Goal: Transaction & Acquisition: Book appointment/travel/reservation

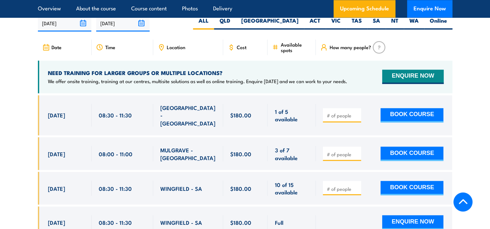
scroll to position [1069, 0]
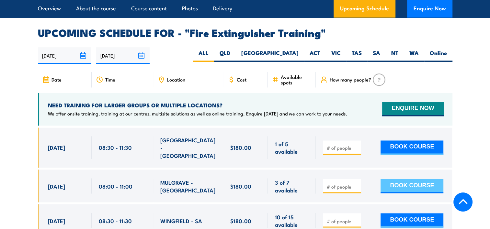
click at [421, 179] on button "BOOK COURSE" at bounding box center [412, 186] width 63 height 14
type input "1"
click at [400, 179] on button "BOOK COURSE" at bounding box center [412, 186] width 63 height 14
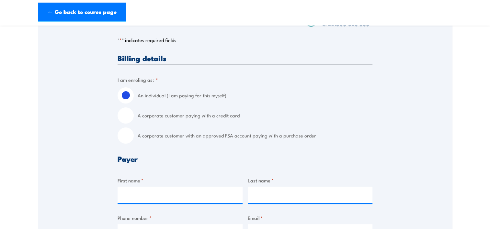
scroll to position [130, 0]
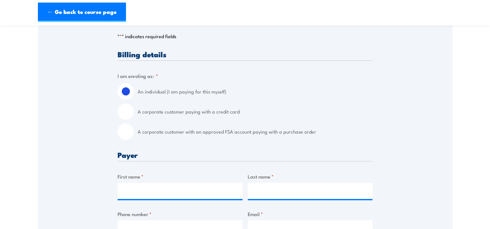
click at [132, 134] on input "A corporate customer with an approved FSA account paying with a purchase order" at bounding box center [126, 132] width 16 height 16
radio input "true"
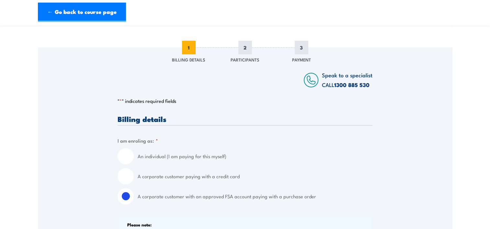
scroll to position [32, 0]
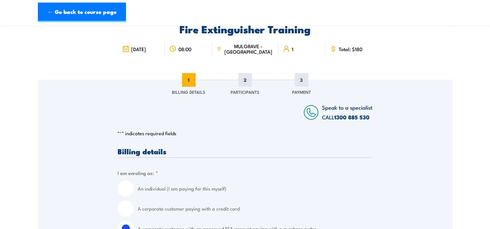
click at [53, 60] on div "Fire Extinguisher Training 29 September 2025 08:00 1" at bounding box center [245, 40] width 415 height 79
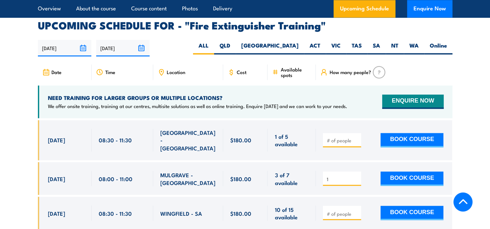
scroll to position [1004, 0]
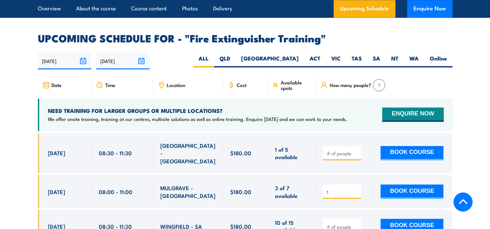
scroll to position [1069, 0]
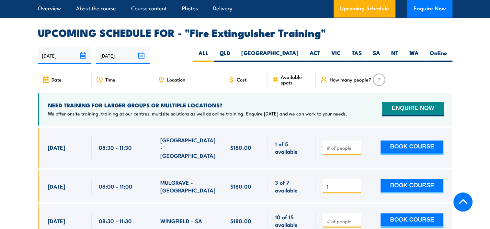
drag, startPoint x: 328, startPoint y: 170, endPoint x: 316, endPoint y: 169, distance: 12.0
click at [316, 170] on div "1 BOOK COURSE" at bounding box center [384, 186] width 136 height 33
click at [307, 170] on div "3 of 7 available" at bounding box center [291, 186] width 48 height 33
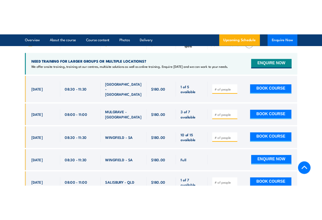
scroll to position [1126, 0]
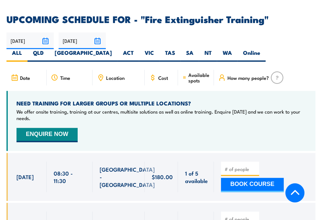
drag, startPoint x: 121, startPoint y: 91, endPoint x: 123, endPoint y: 95, distance: 4.9
click at [121, 91] on div "NEED TRAINING FOR LARGER GROUPS OR MULTIPLE LOCATIONS? We offer onsite training…" at bounding box center [160, 121] width 309 height 60
click at [116, 91] on div "NEED TRAINING FOR LARGER GROUPS OR MULTIPLE LOCATIONS? We offer onsite training…" at bounding box center [160, 121] width 309 height 60
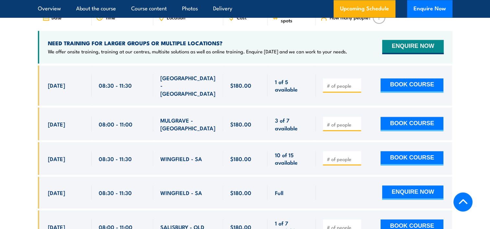
scroll to position [1101, 0]
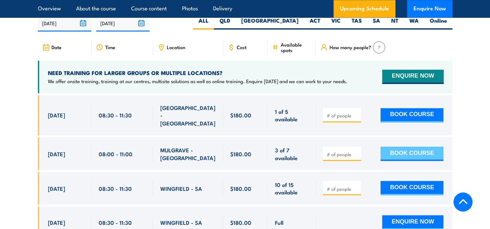
click at [426, 147] on button "BOOK COURSE" at bounding box center [412, 154] width 63 height 14
type input "1"
click at [396, 147] on button "BOOK COURSE" at bounding box center [412, 154] width 63 height 14
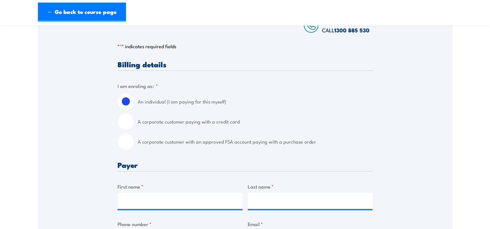
scroll to position [130, 0]
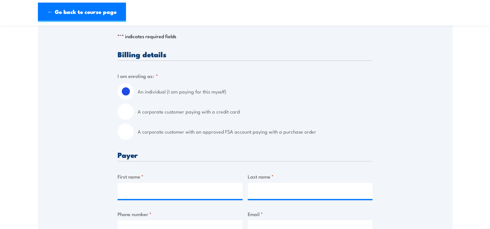
click at [131, 112] on input "A corporate customer paying with a credit card" at bounding box center [126, 112] width 16 height 16
radio input "true"
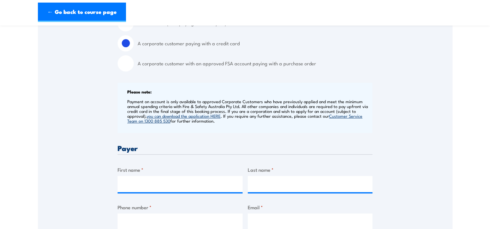
scroll to position [259, 0]
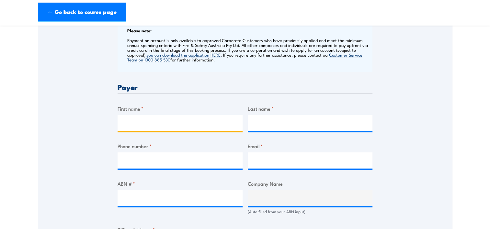
drag, startPoint x: 136, startPoint y: 122, endPoint x: 140, endPoint y: 122, distance: 4.2
click at [137, 122] on input "First name *" at bounding box center [180, 123] width 125 height 16
type input "Edmund"
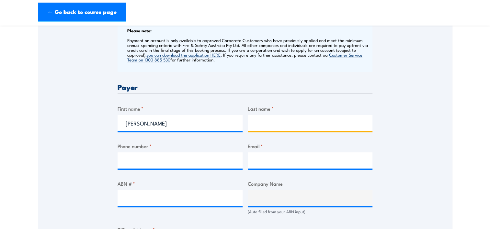
type input "Atienza"
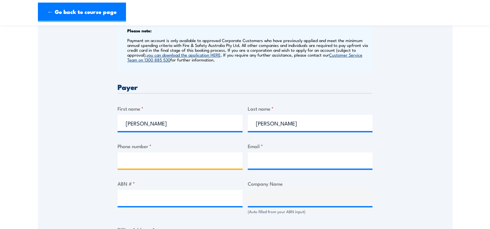
type input "0419580178"
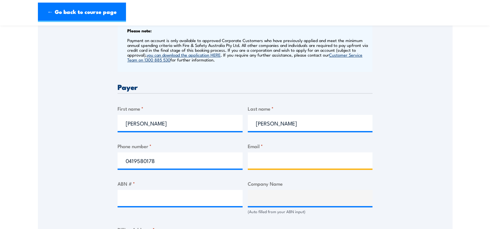
type input "edmund.atienza@au.abb.com"
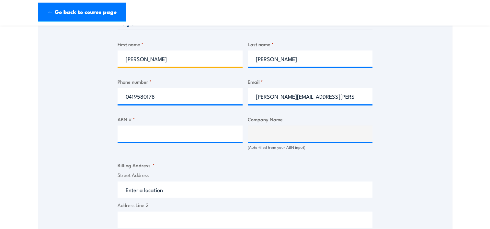
scroll to position [324, 0]
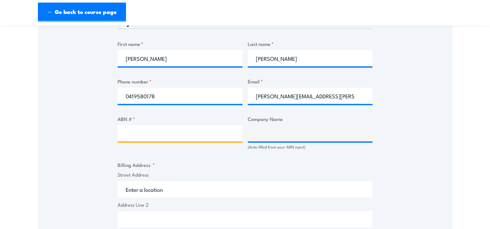
click at [162, 137] on input "ABN # *" at bounding box center [180, 133] width 125 height 16
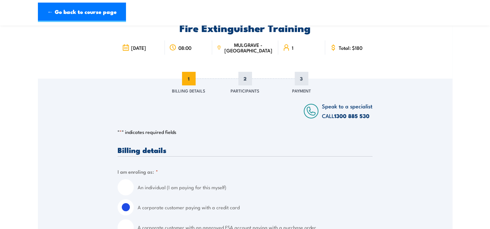
scroll to position [32, 0]
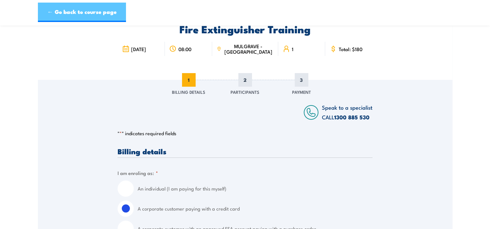
click at [87, 12] on link "← Go back to course page" at bounding box center [82, 12] width 88 height 19
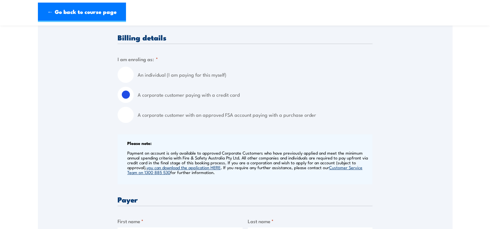
scroll to position [162, 0]
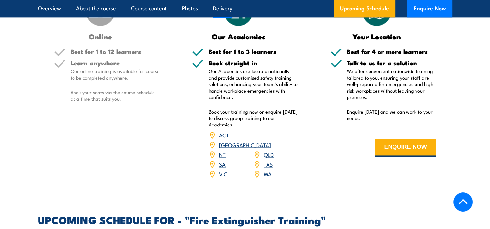
scroll to position [890, 0]
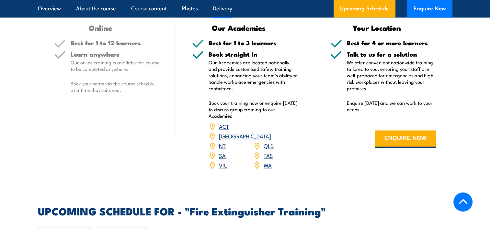
click at [330, 148] on form "ENQUIRE NOW" at bounding box center [383, 139] width 106 height 37
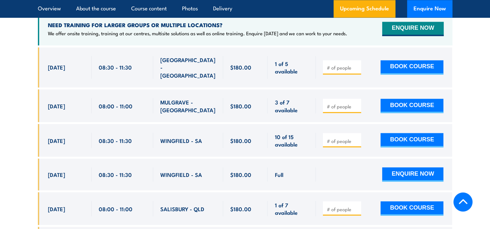
scroll to position [1117, 0]
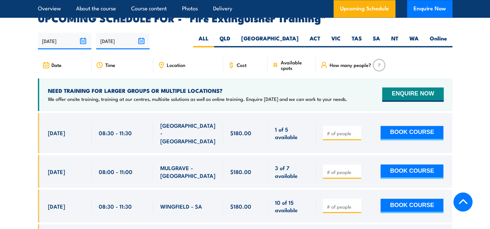
scroll to position [1084, 0]
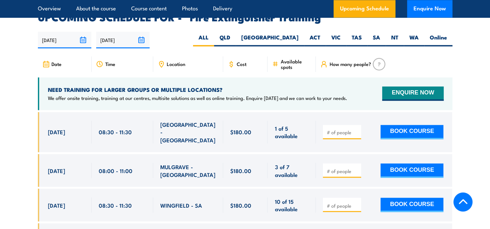
click at [333, 168] on input "number" at bounding box center [342, 171] width 32 height 6
type input "1"
click at [423, 164] on button "BOOK COURSE" at bounding box center [412, 171] width 63 height 14
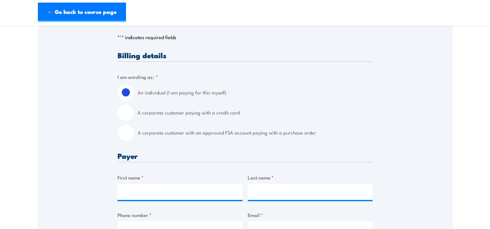
scroll to position [162, 0]
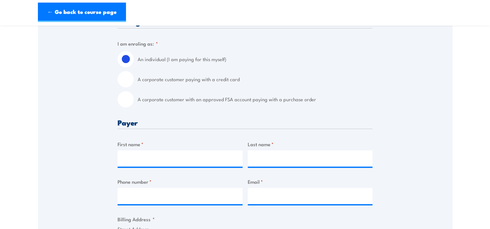
click at [132, 79] on input "A corporate customer paying with a credit card" at bounding box center [126, 79] width 16 height 16
radio input "true"
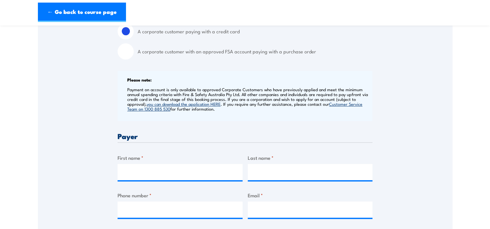
scroll to position [291, 0]
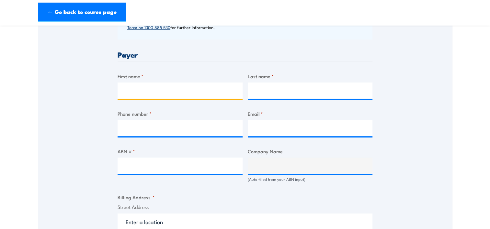
click at [176, 88] on input "First name *" at bounding box center [180, 91] width 125 height 16
type input "[PERSON_NAME]"
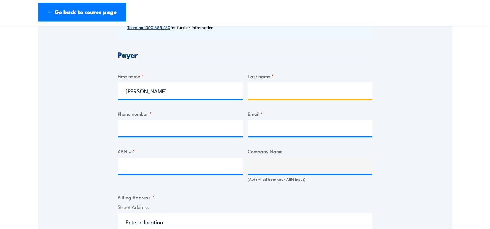
type input "[PERSON_NAME]"
type input "0419580178"
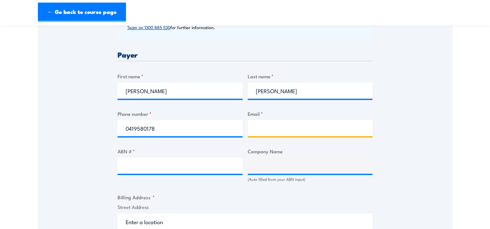
type input "[PERSON_NAME][EMAIL_ADDRESS][PERSON_NAME][DOMAIN_NAME]"
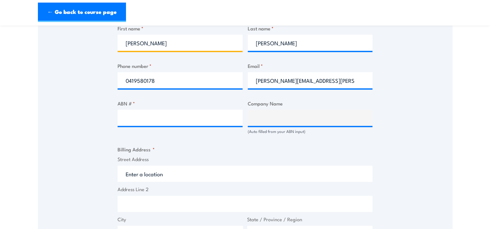
scroll to position [356, 0]
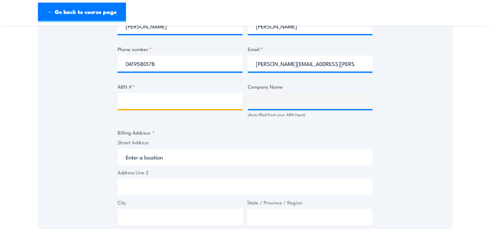
click at [154, 99] on input "ABN # *" at bounding box center [180, 101] width 125 height 16
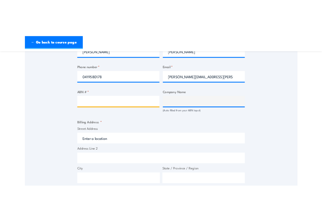
scroll to position [356, 0]
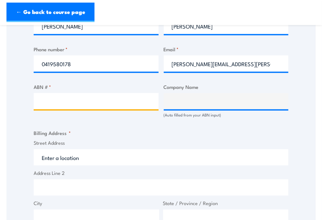
click at [47, 102] on input "ABN # *" at bounding box center [96, 101] width 125 height 16
click at [48, 103] on input "ABN # *" at bounding box center [96, 101] width 125 height 16
type input "68003337611"
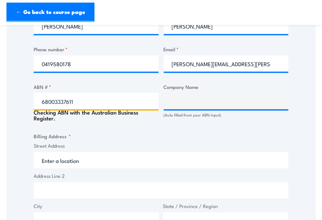
type input "ABB AUSTRALIA PTY LIMITED"
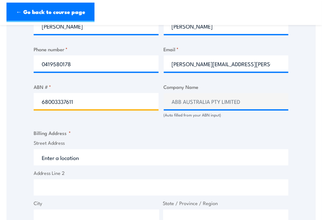
type input "68003337611"
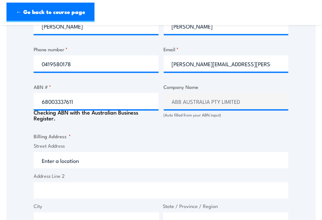
click at [258, 139] on fieldset "Billing Address * Street Address Address Line 2 City State / Province / Region …" at bounding box center [161, 195] width 255 height 126
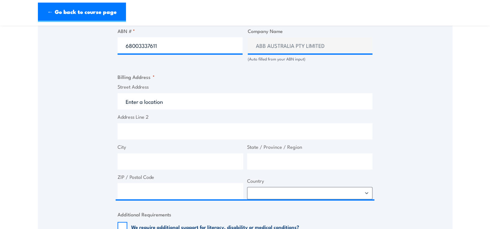
scroll to position [453, 0]
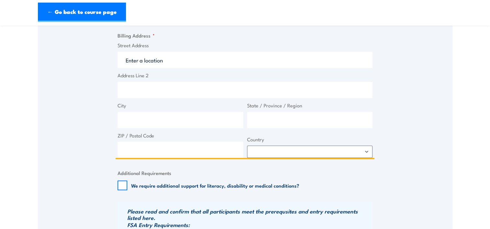
click at [162, 60] on input "Street Address" at bounding box center [245, 60] width 255 height 16
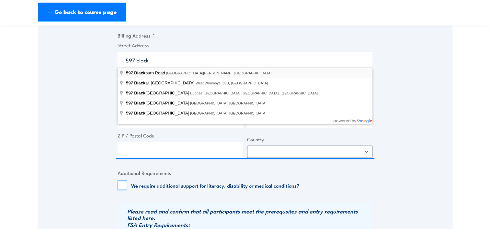
type input "597 Blackburn Road, Notting Hill VIC, Australia"
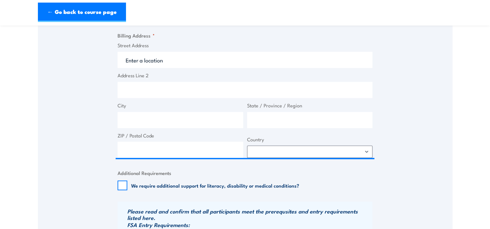
type input "597 Blackburn Rd"
type input "Notting Hill"
type input "Victoria"
type input "3168"
select select "Australia"
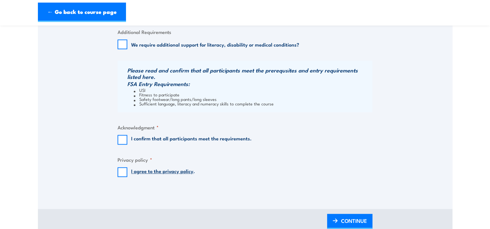
scroll to position [615, 0]
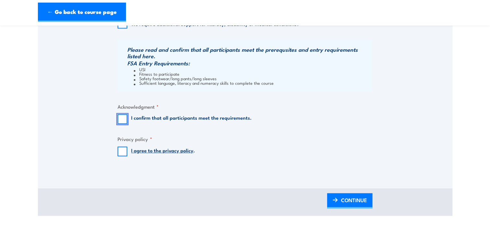
click at [123, 117] on input "I confirm that all participants meet the requirements." at bounding box center [123, 119] width 10 height 10
checkbox input "true"
drag, startPoint x: 122, startPoint y: 152, endPoint x: 222, endPoint y: 140, distance: 100.7
click at [123, 152] on input "I agree to the privacy policy ." at bounding box center [123, 152] width 10 height 10
checkbox input "true"
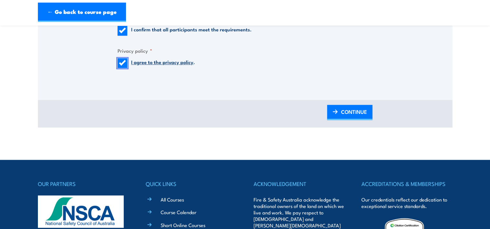
scroll to position [712, 0]
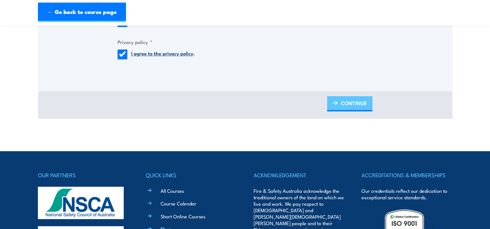
click at [347, 104] on span "CONTINUE" at bounding box center [354, 103] width 26 height 17
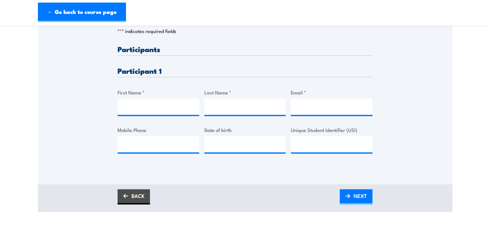
scroll to position [162, 0]
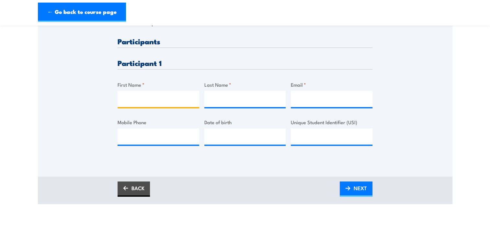
click at [156, 101] on input "First Name *" at bounding box center [159, 99] width 82 height 16
type input "Edmund"
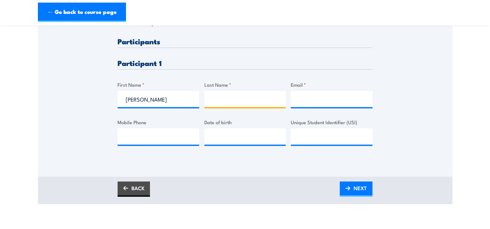
type input "Atienza"
type input "edmund.atienza@au.abb.com"
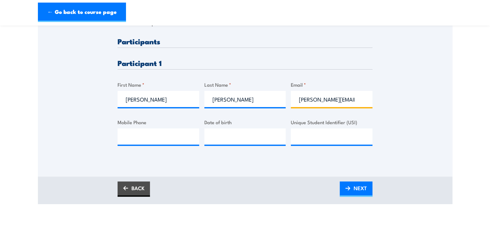
type input "0419580178"
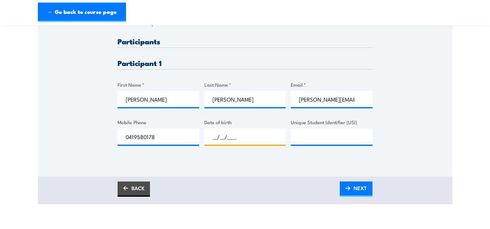
click at [236, 140] on input "__/__/____" at bounding box center [245, 137] width 82 height 16
type input "19/10/1971"
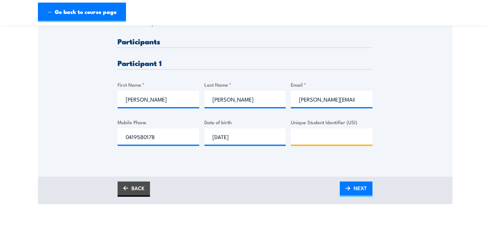
click at [317, 137] on input "Unique Student Identifier (USI)" at bounding box center [332, 137] width 82 height 16
type input "ABBD5KXU2Y"
click at [410, 125] on div "Please provide names and contact details for each of the participants below. No…" at bounding box center [245, 54] width 415 height 208
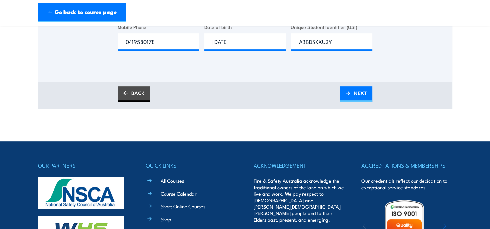
scroll to position [291, 0]
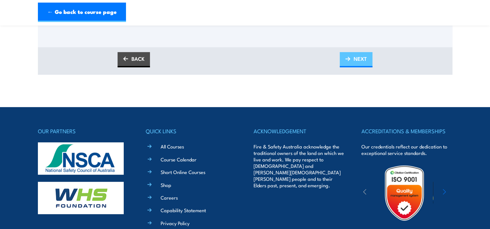
click at [359, 59] on span "NEXT" at bounding box center [360, 58] width 13 height 17
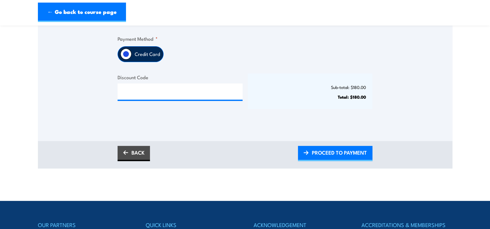
scroll to position [162, 0]
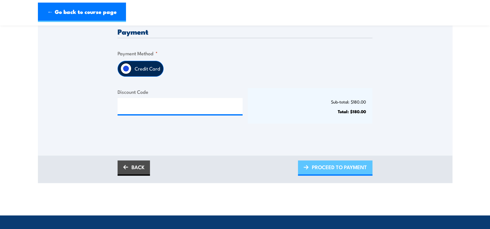
click at [342, 167] on span "PROCEED TO PAYMENT" at bounding box center [339, 167] width 55 height 17
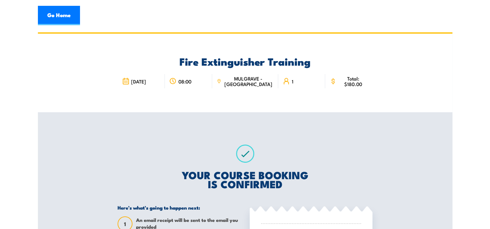
click at [433, 99] on div "Fire Extinguisher Training [DATE] 08:00 1" at bounding box center [245, 73] width 415 height 79
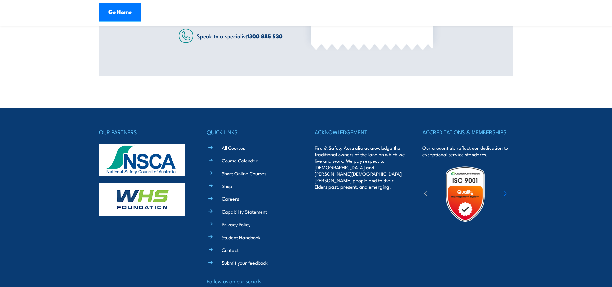
scroll to position [283, 0]
